Goal: Transaction & Acquisition: Purchase product/service

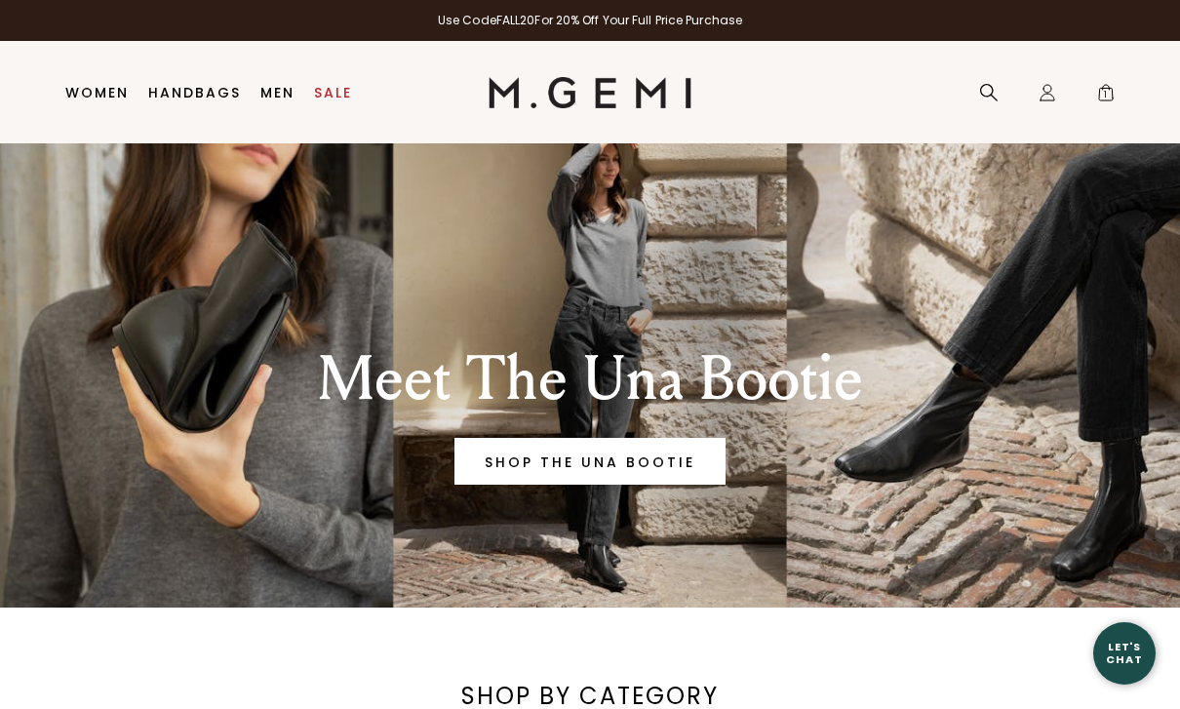
scroll to position [28, 0]
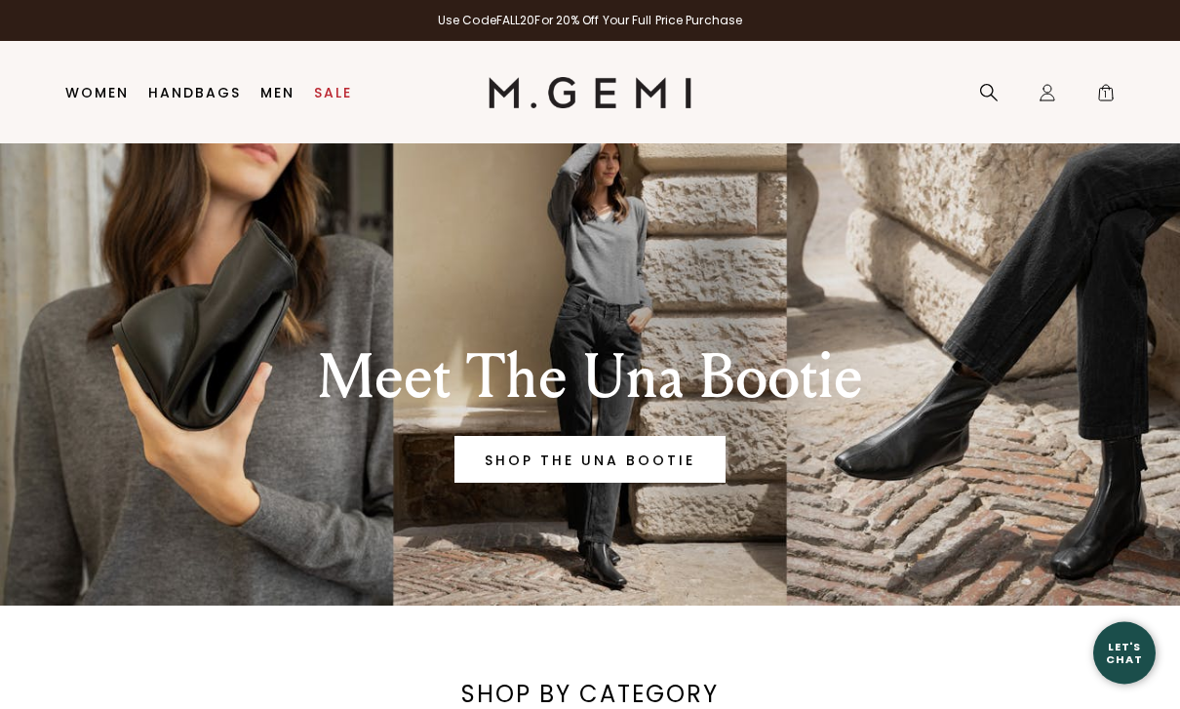
click at [620, 469] on link "SHOP THE UNA BOOTIE" at bounding box center [589, 460] width 271 height 47
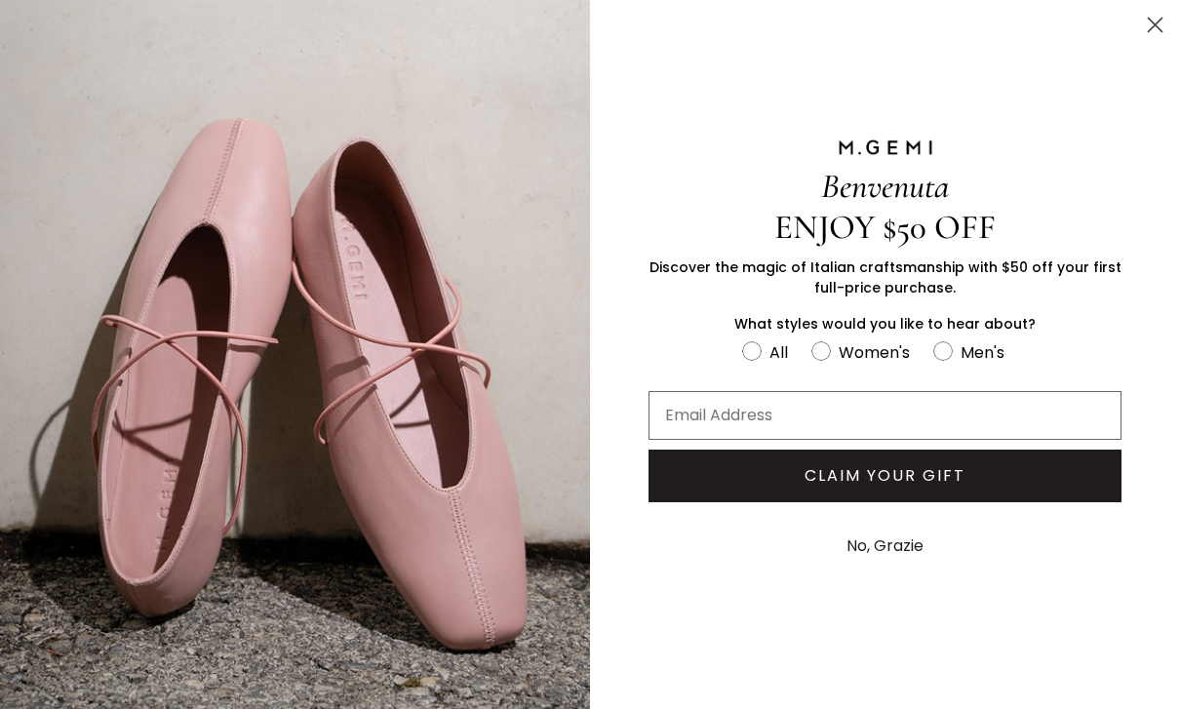
click at [1147, 34] on circle "Close dialog" at bounding box center [1155, 25] width 32 height 32
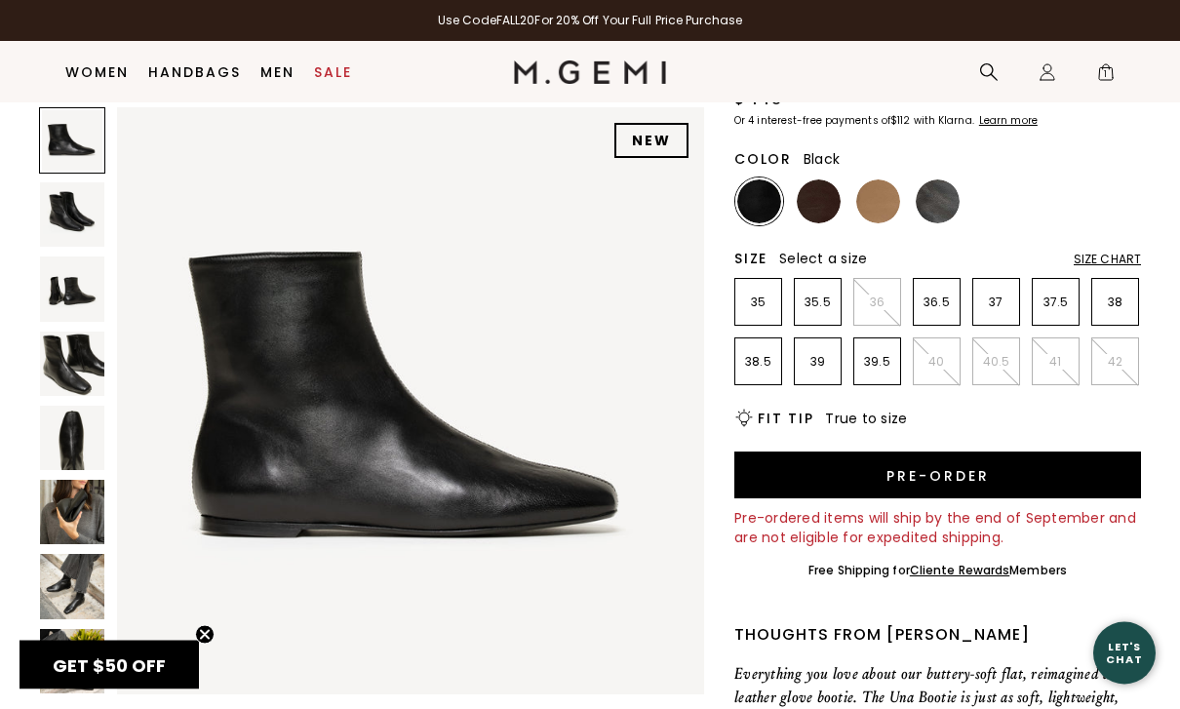
scroll to position [146, 0]
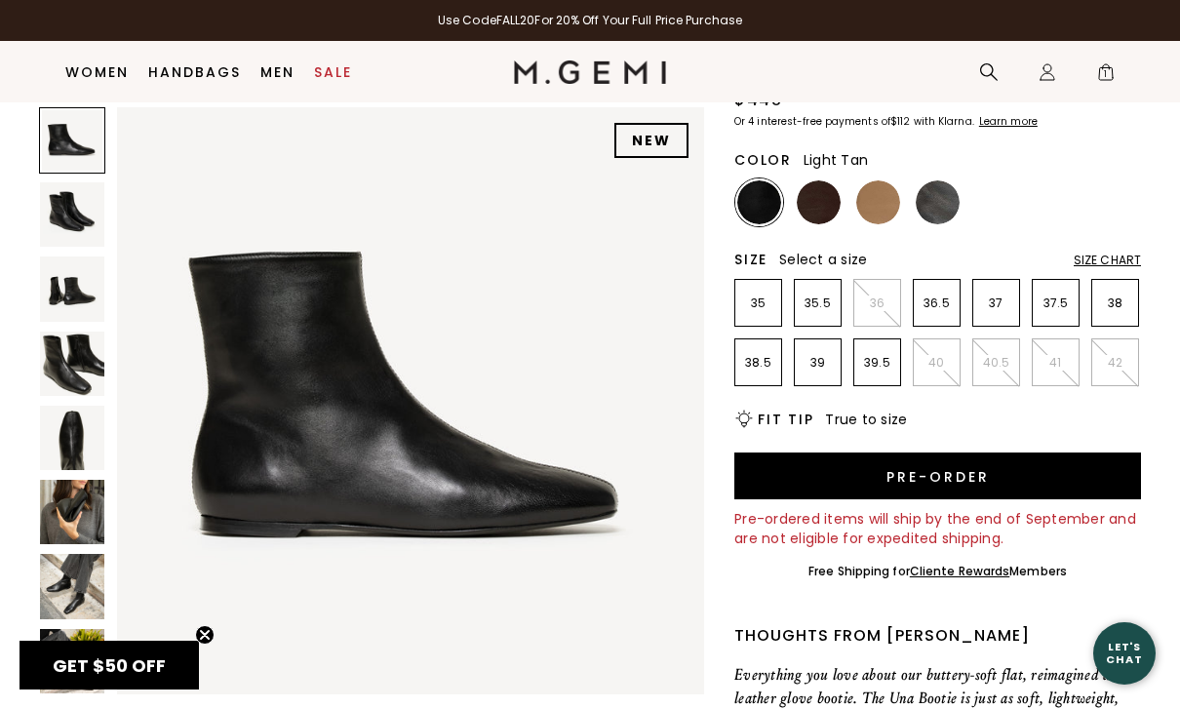
click at [882, 207] on img at bounding box center [878, 202] width 44 height 44
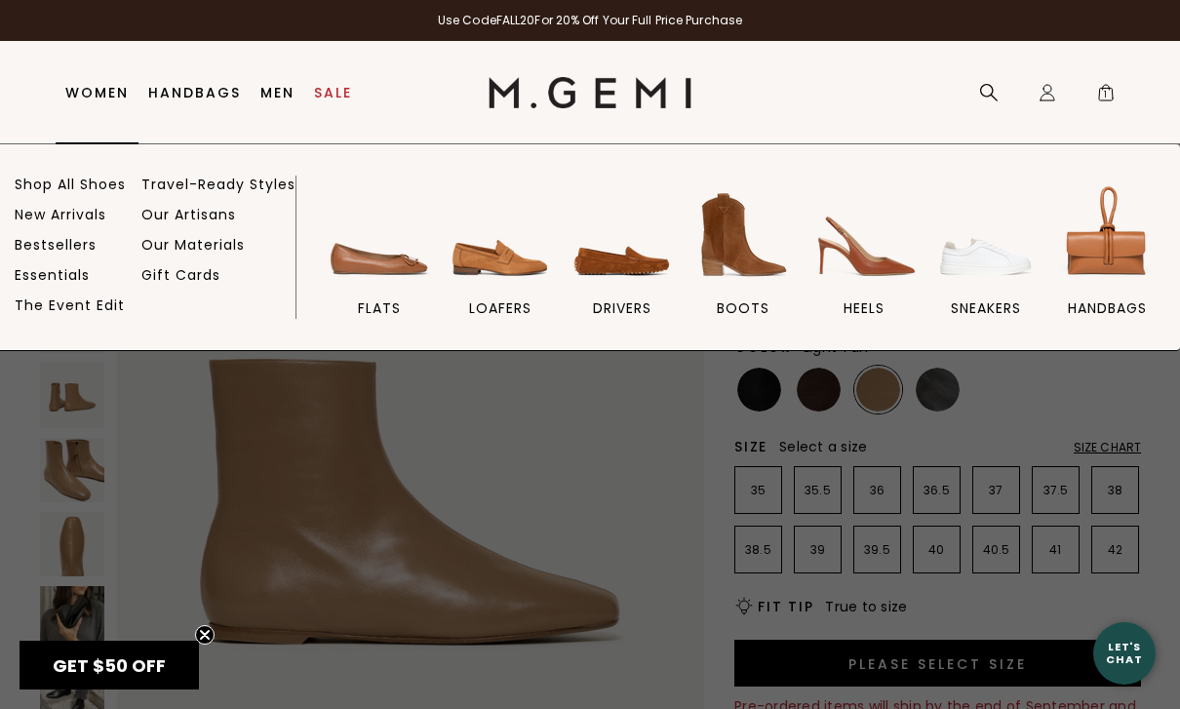
click at [741, 259] on img at bounding box center [743, 234] width 109 height 109
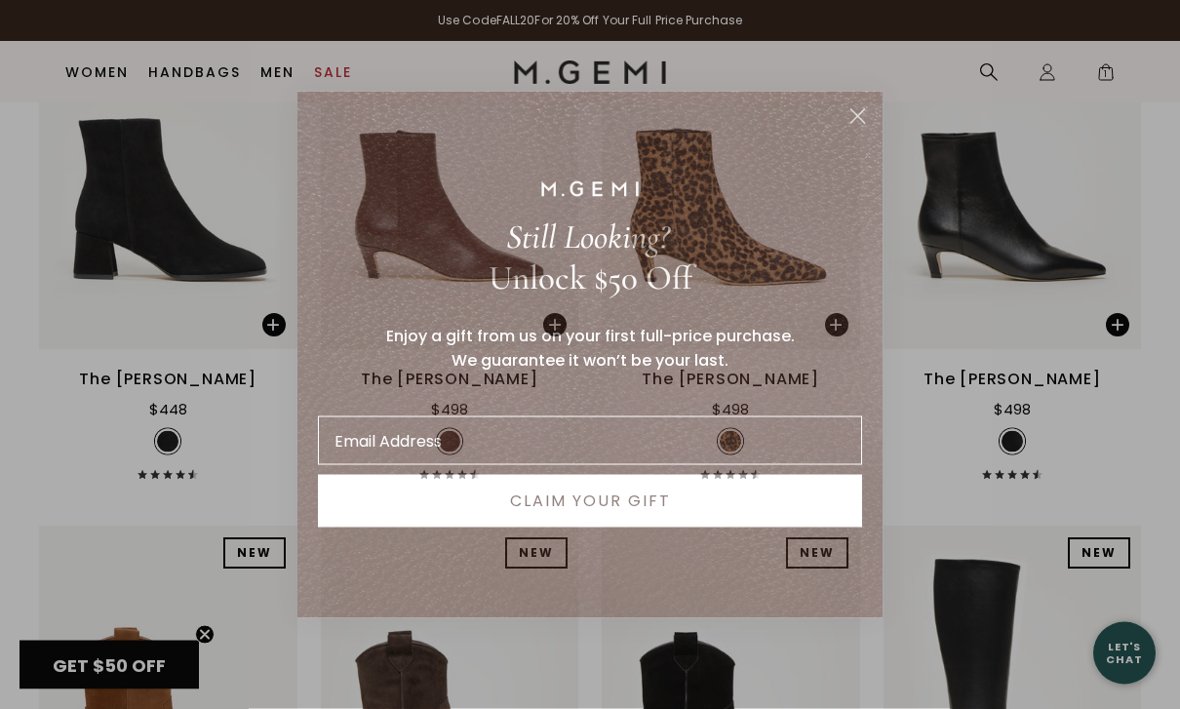
scroll to position [1397, 0]
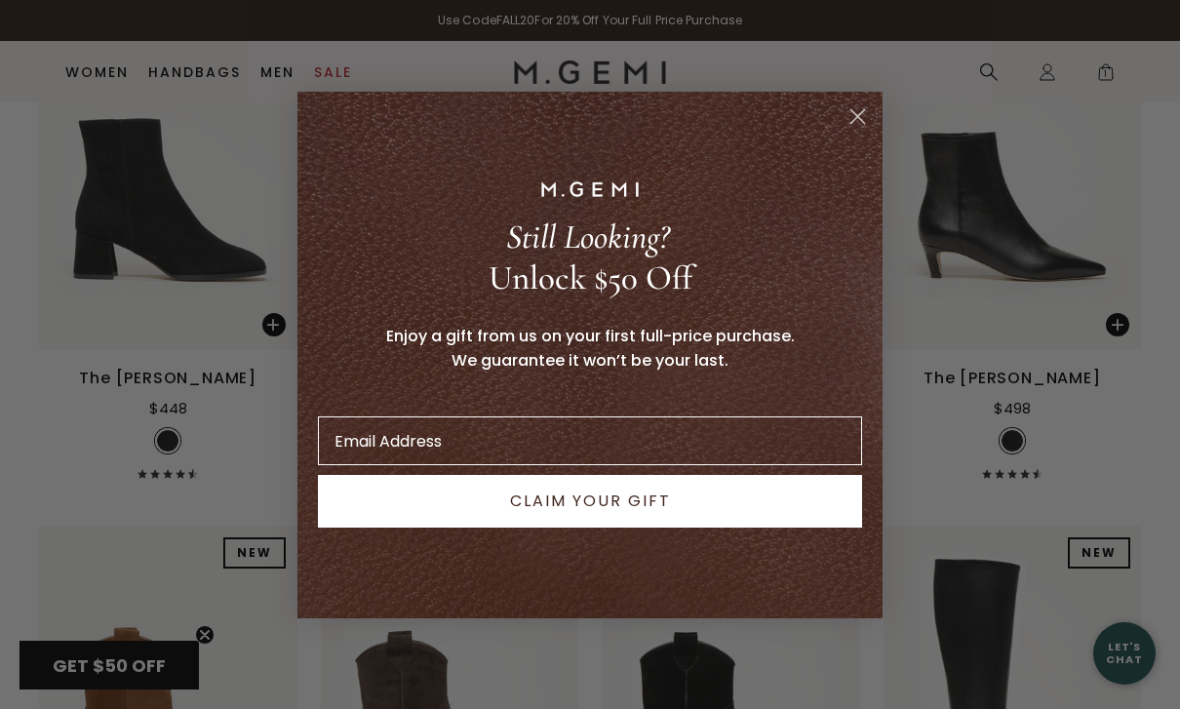
click at [866, 132] on circle "Close dialog" at bounding box center [858, 115] width 32 height 32
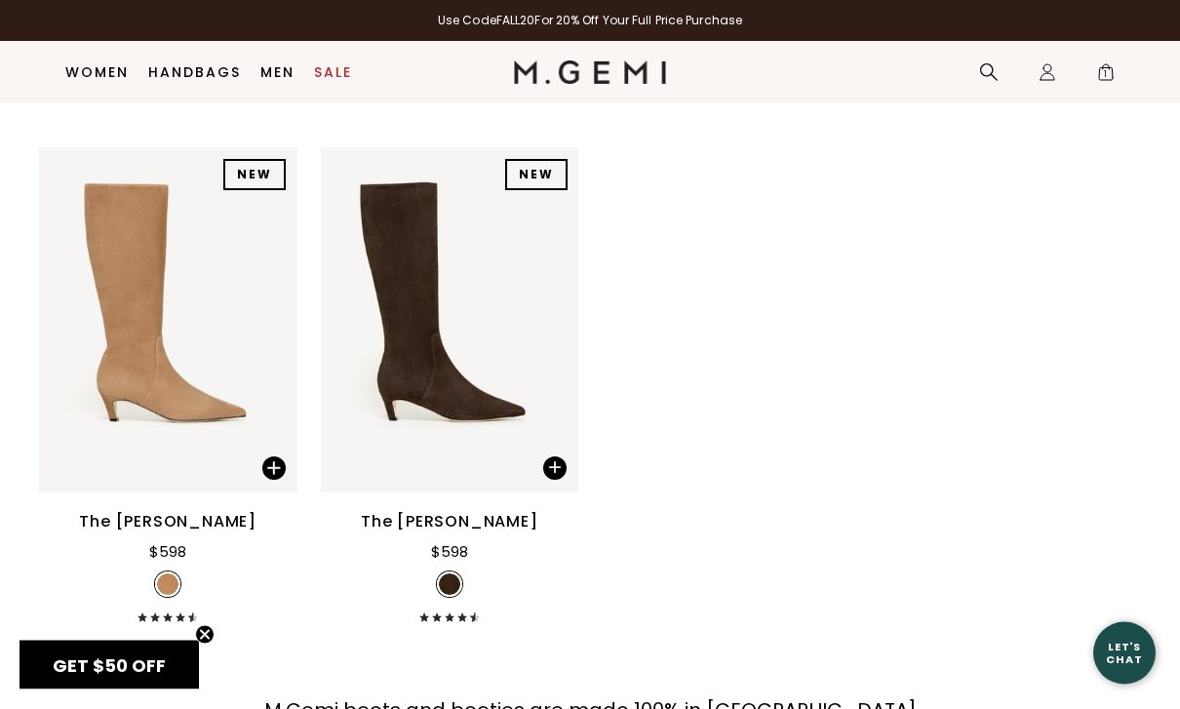
scroll to position [2318, 0]
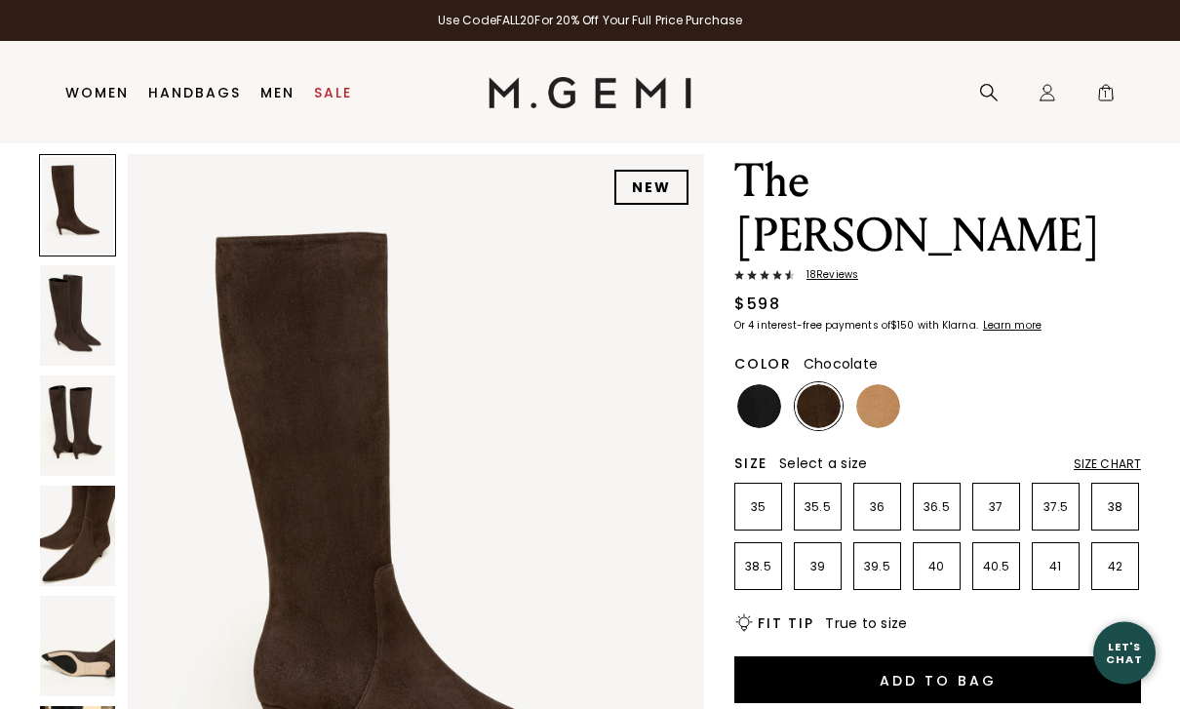
scroll to position [59, 0]
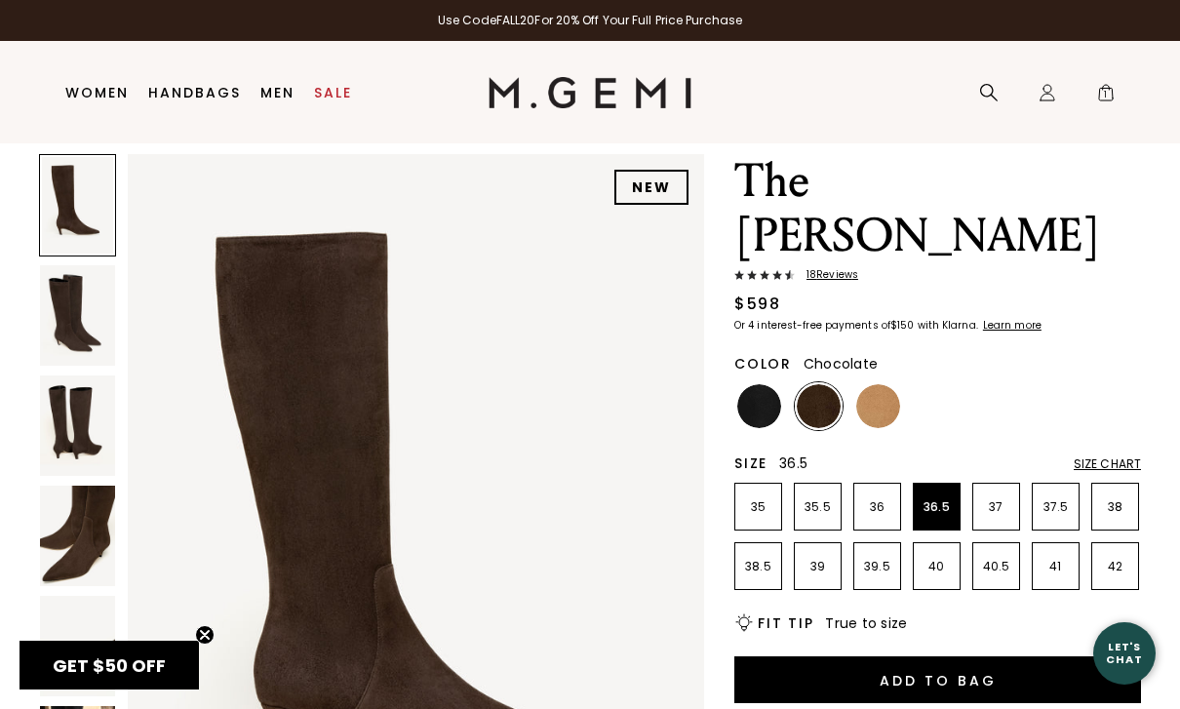
click at [938, 499] on p "36.5" at bounding box center [937, 507] width 46 height 16
click at [939, 656] on button "Add to Bag" at bounding box center [937, 679] width 407 height 47
